Goal: Find specific page/section: Find specific page/section

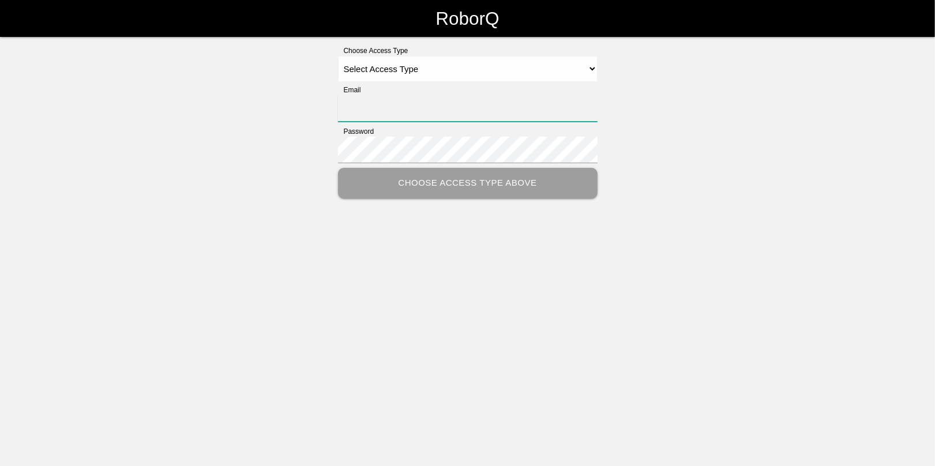
type input "[EMAIL_ADDRESS][DOMAIN_NAME]"
click at [422, 73] on select "Select Access Type Admin Customer Supervisor Worker" at bounding box center [468, 69] width 260 height 26
select select "Admin"
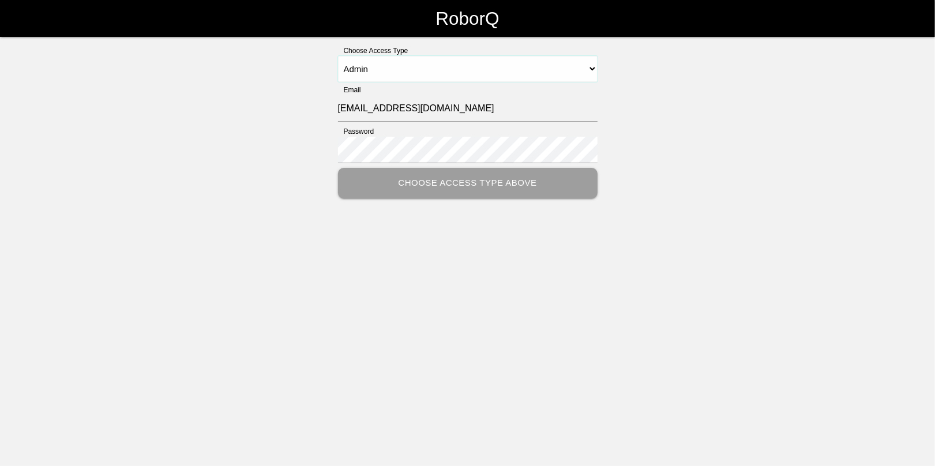
click at [338, 56] on select "Select Access Type Admin Customer Supervisor Worker" at bounding box center [468, 69] width 260 height 26
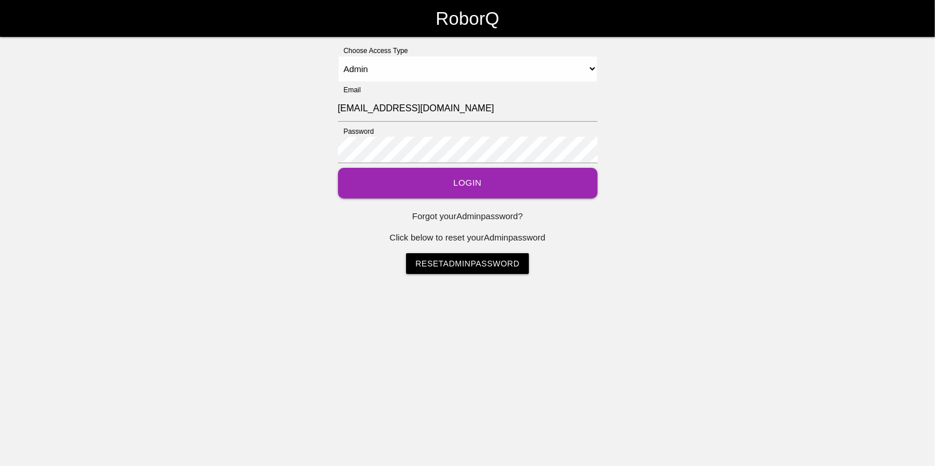
click at [467, 185] on button "Login" at bounding box center [468, 183] width 260 height 31
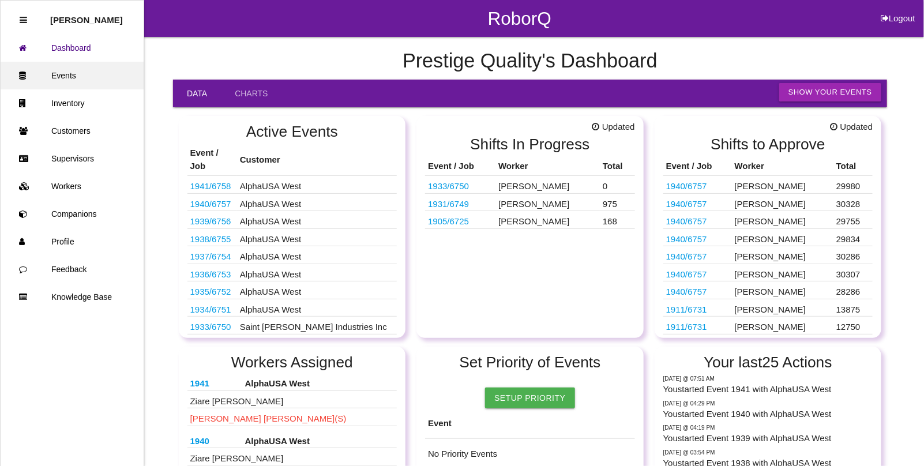
click at [85, 76] on link "Events" at bounding box center [72, 76] width 143 height 28
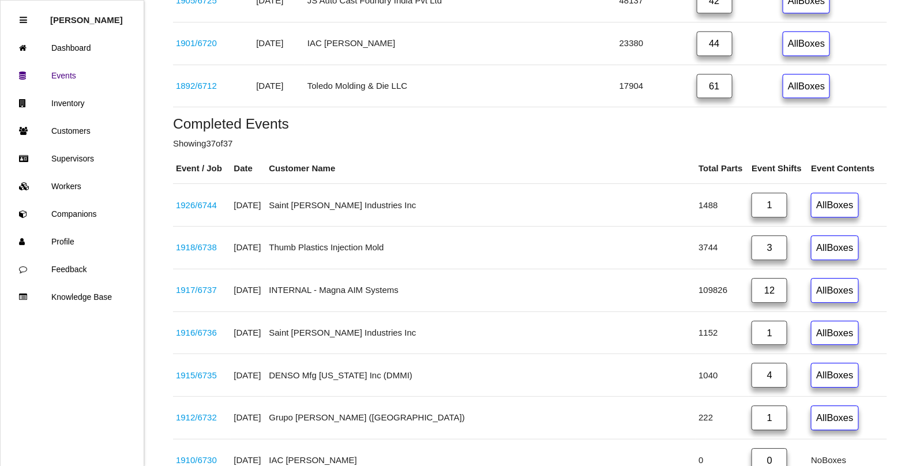
scroll to position [1226, 0]
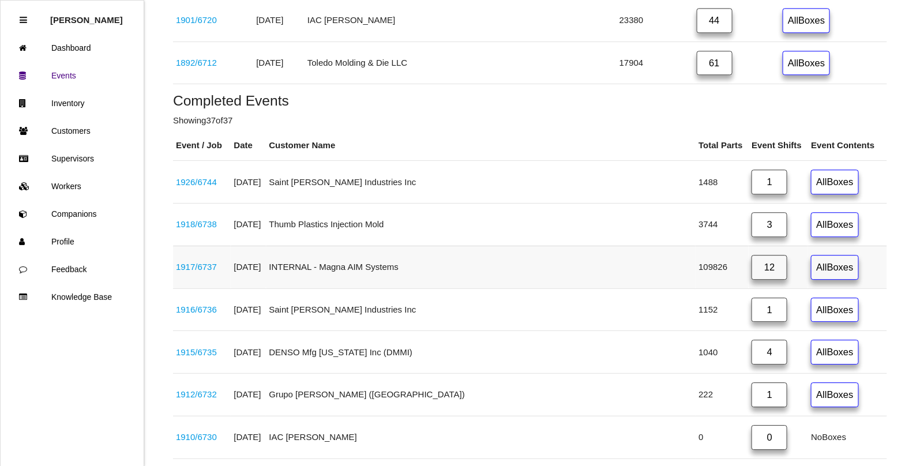
click at [207, 272] on link "1917 / 6737" at bounding box center [196, 267] width 41 height 10
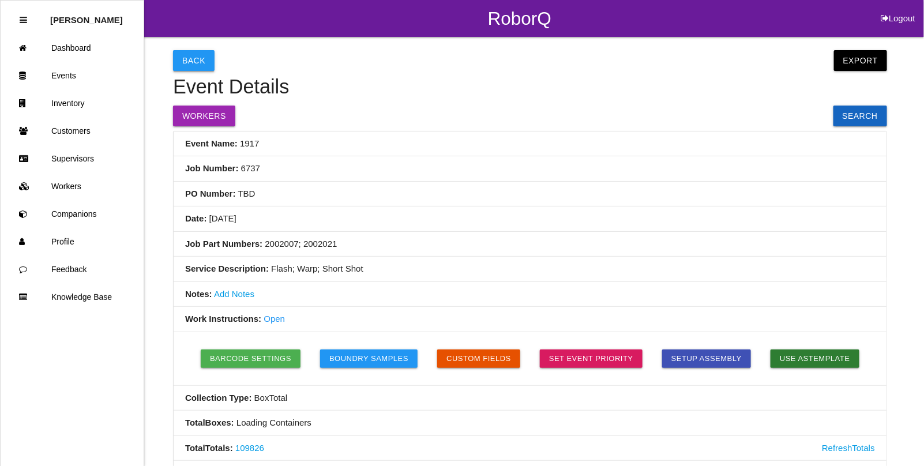
click at [185, 65] on button "Back" at bounding box center [194, 60] width 42 height 21
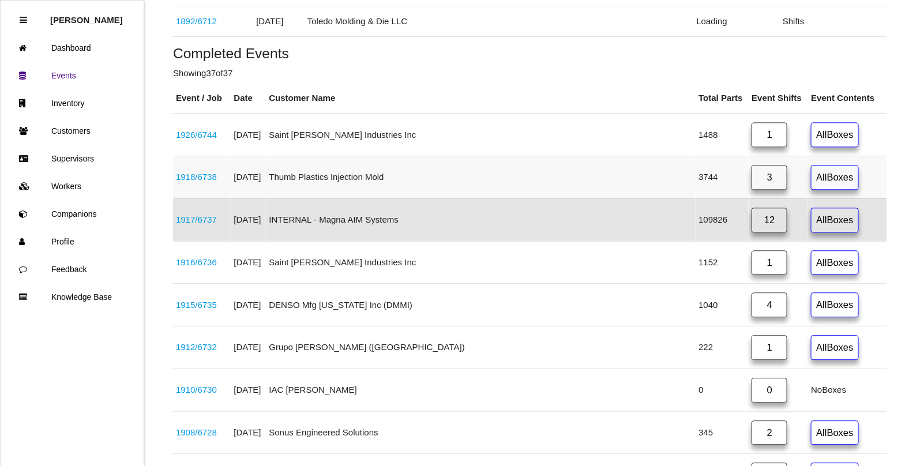
scroll to position [1206, 0]
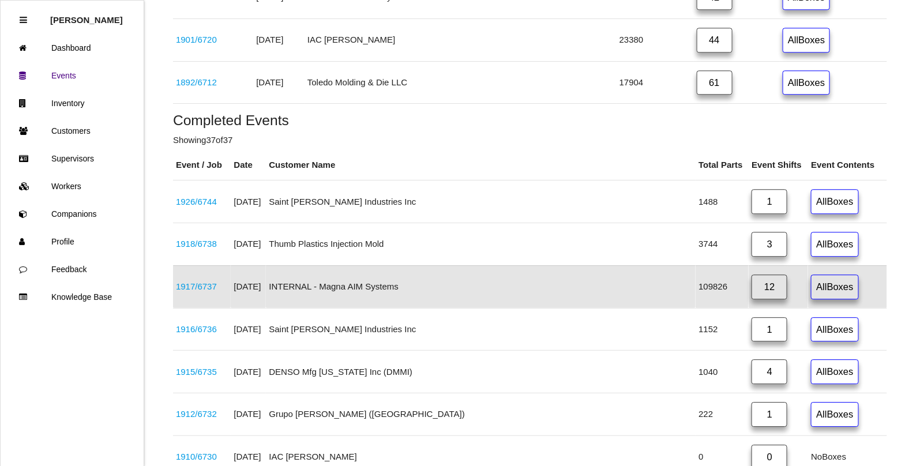
click at [752, 299] on link "12" at bounding box center [770, 287] width 36 height 25
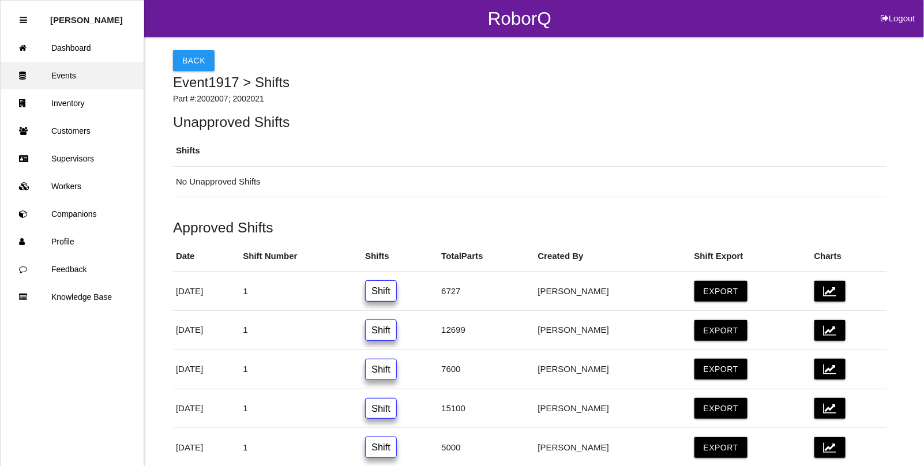
click at [59, 76] on link "Events" at bounding box center [72, 76] width 143 height 28
